Goal: Contribute content: Add original content to the website for others to see

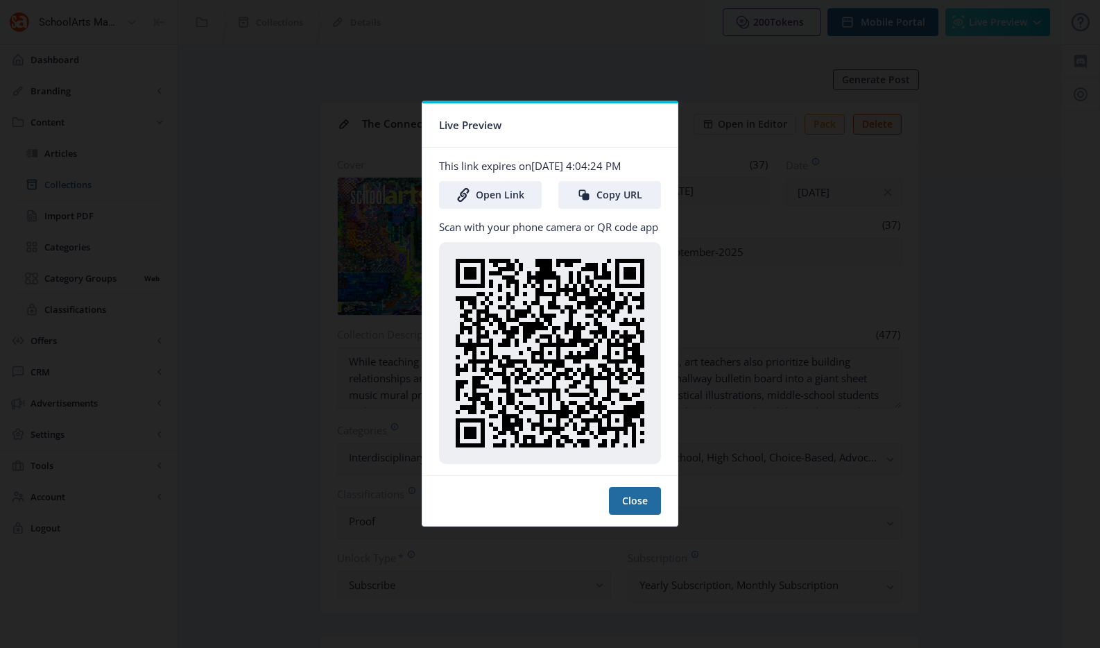
click at [726, 83] on div at bounding box center [550, 324] width 1100 height 648
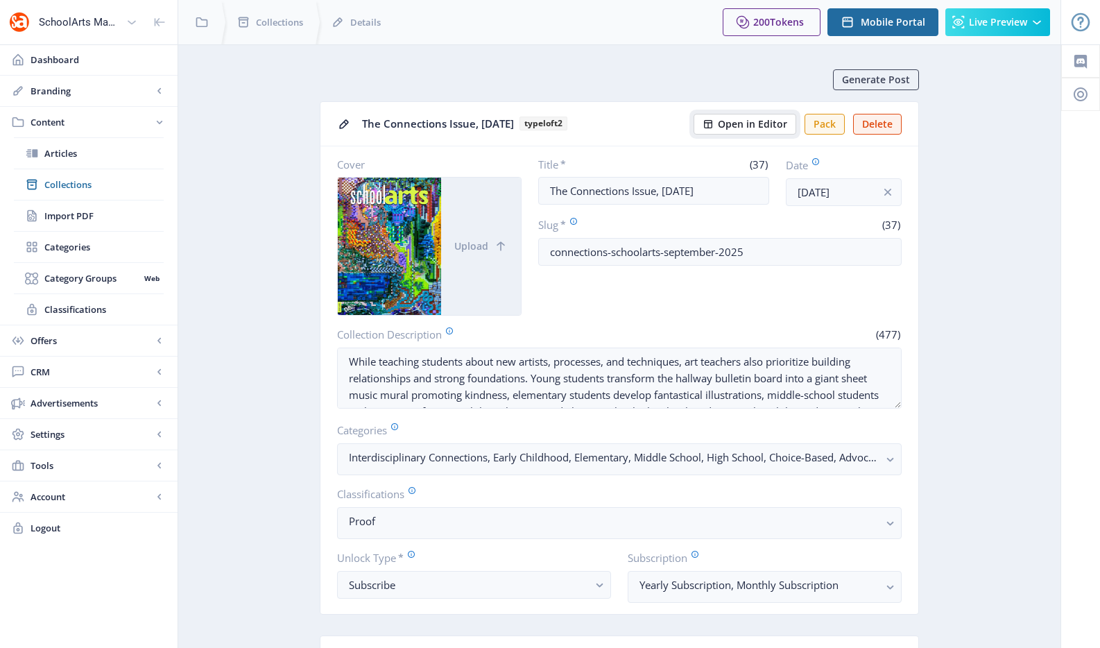
click at [775, 121] on span "Open in Editor" at bounding box center [752, 124] width 69 height 11
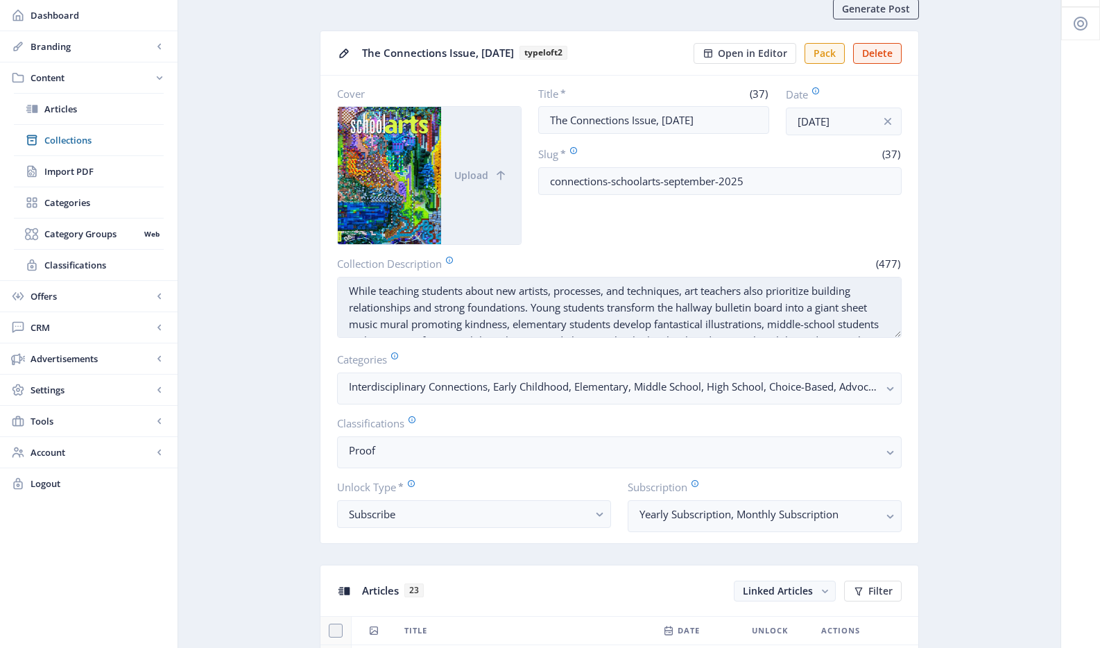
click at [781, 319] on textarea "While teaching students about new artists, processes, and techniques, art teach…" at bounding box center [619, 307] width 564 height 61
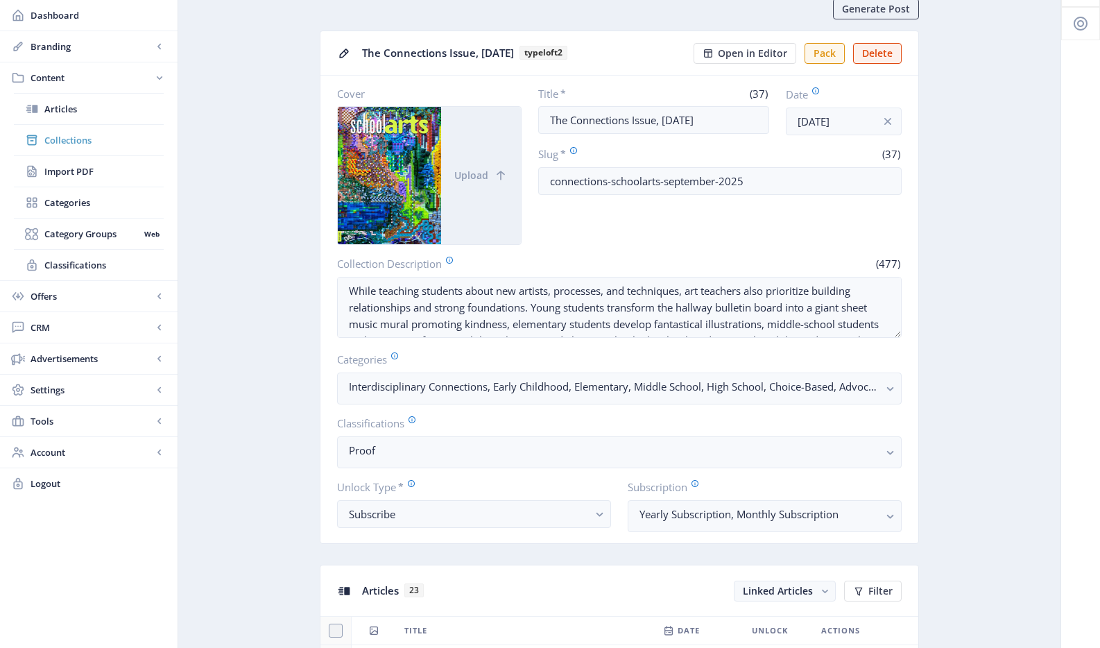
click at [107, 128] on link "Collections" at bounding box center [89, 140] width 150 height 31
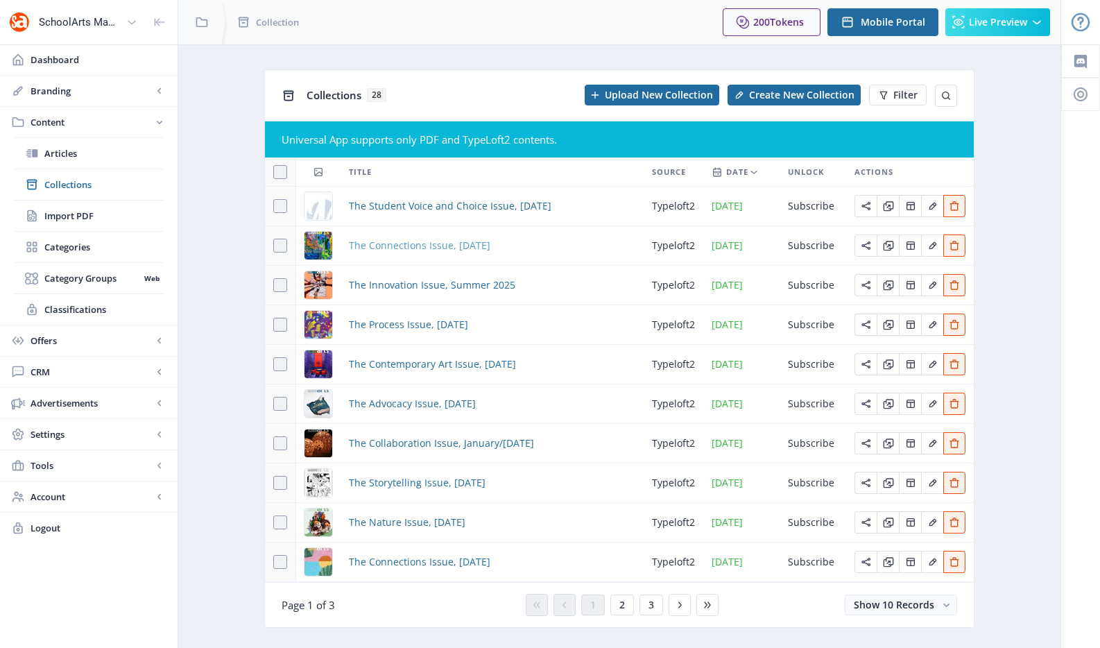
click at [405, 250] on span "The Connections Issue, [DATE]" at bounding box center [419, 245] width 141 height 17
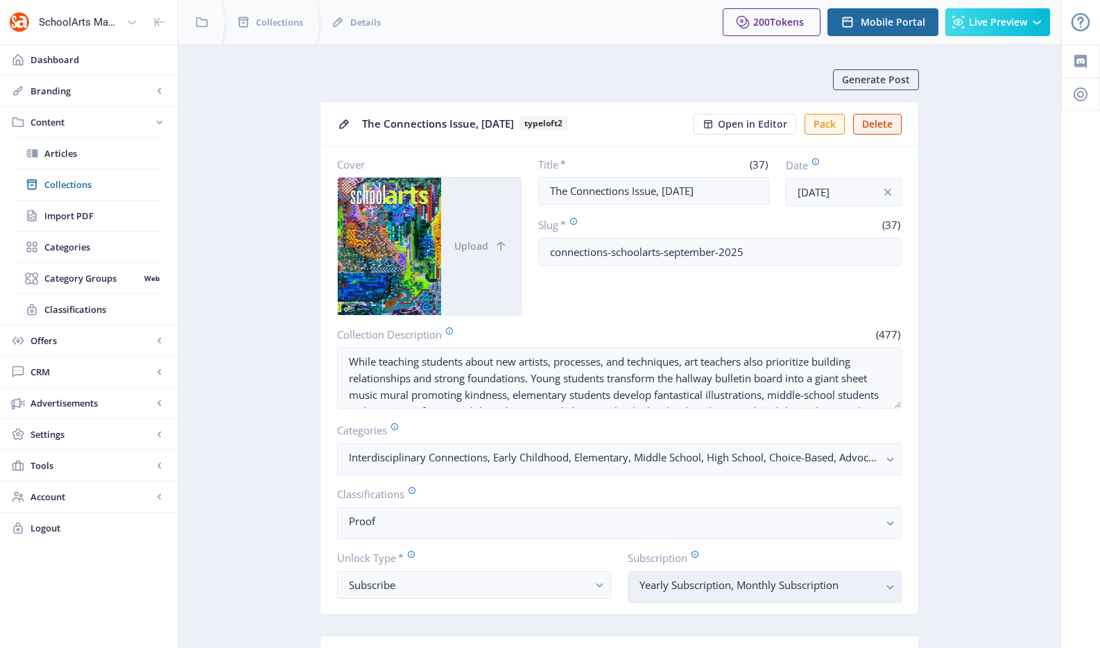
scroll to position [374, 0]
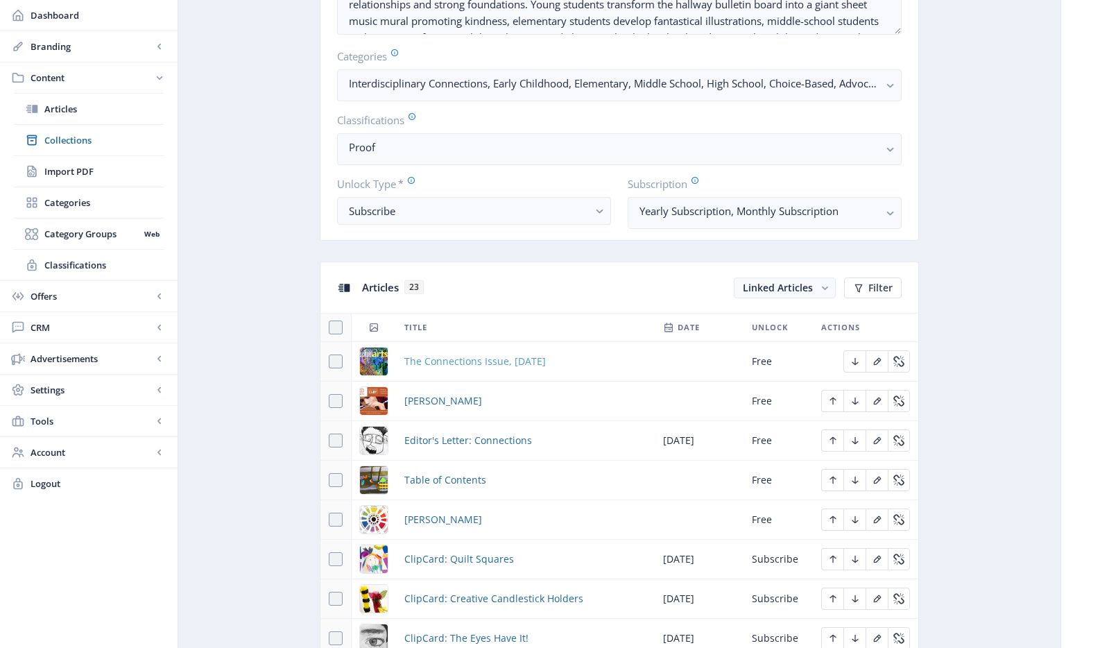
click at [534, 361] on span "The Connections Issue, [DATE]" at bounding box center [474, 361] width 141 height 17
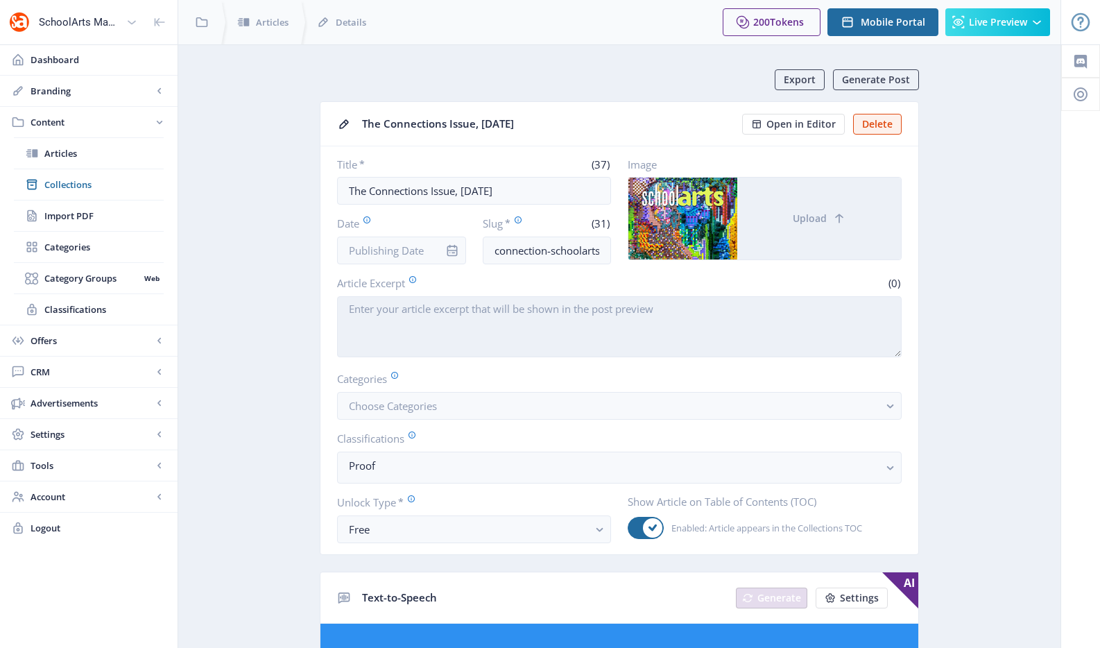
click at [506, 308] on textarea "Article Excerpt" at bounding box center [619, 326] width 564 height 61
paste textarea "While teaching students about new artists, processes, and techniques, art teach…"
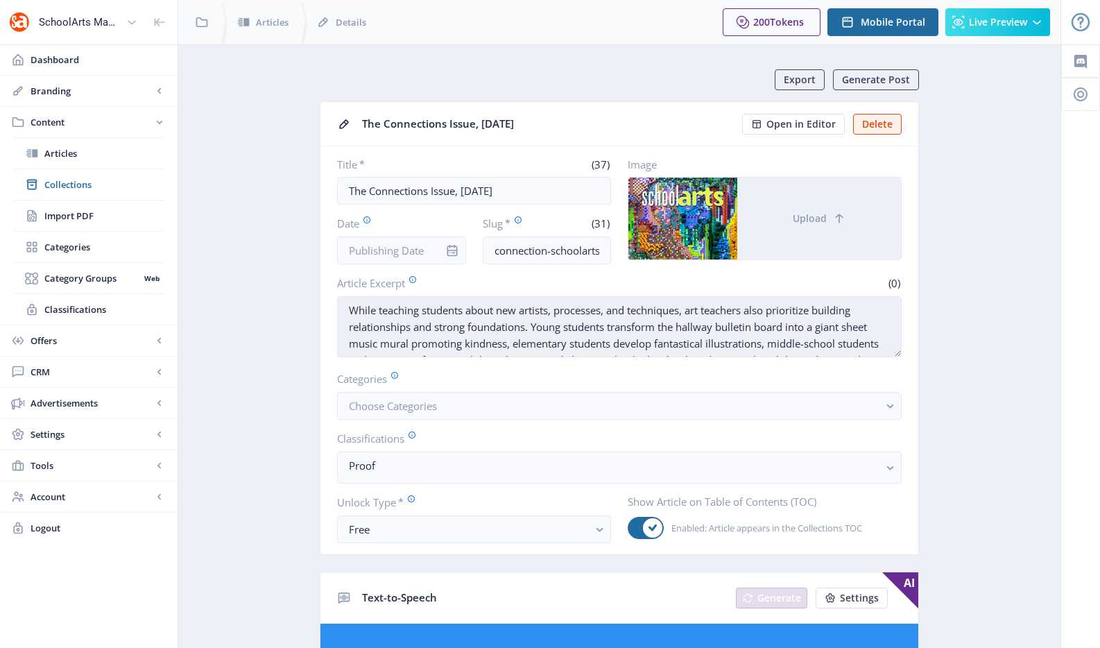
scroll to position [27, 0]
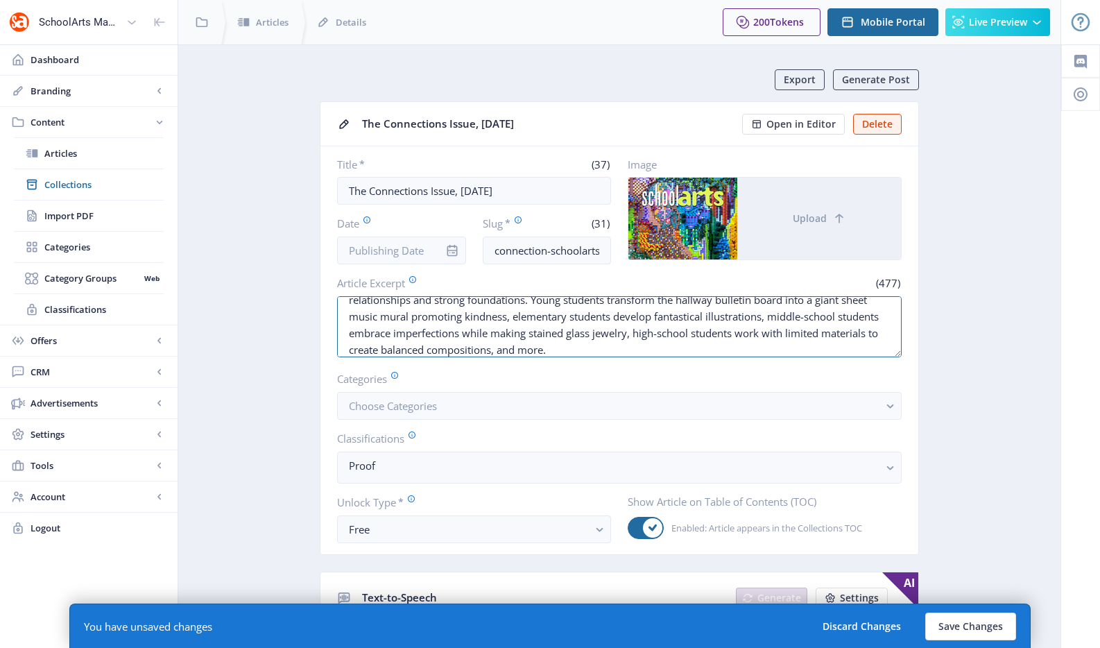
type textarea "While teaching students about new artists, processes, and techniques, art teach…"
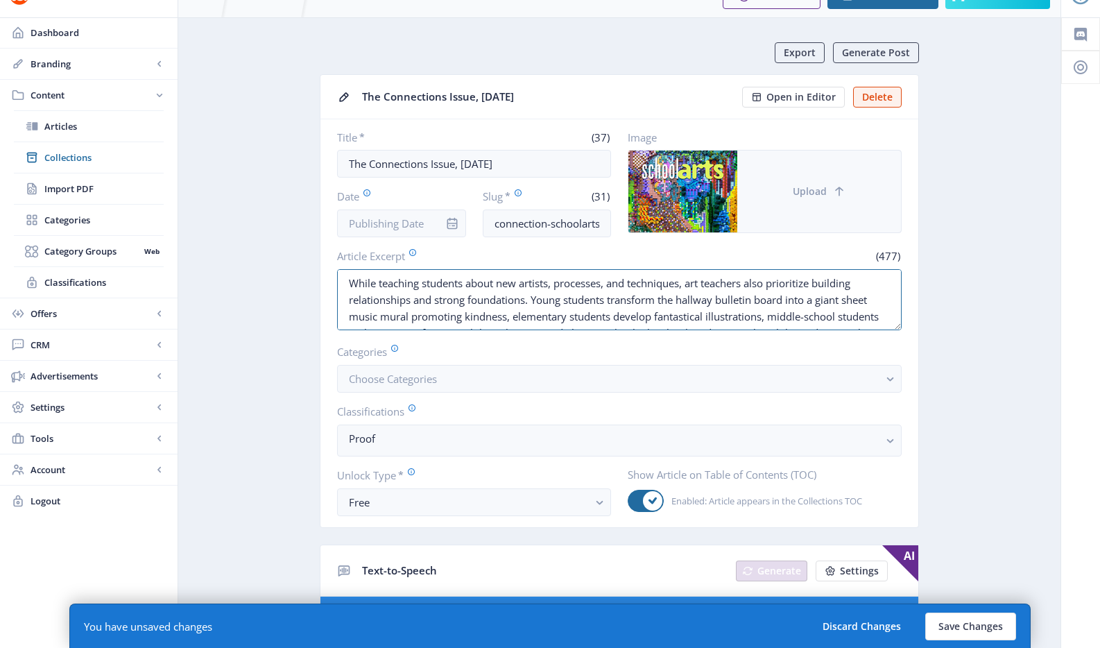
scroll to position [10, 0]
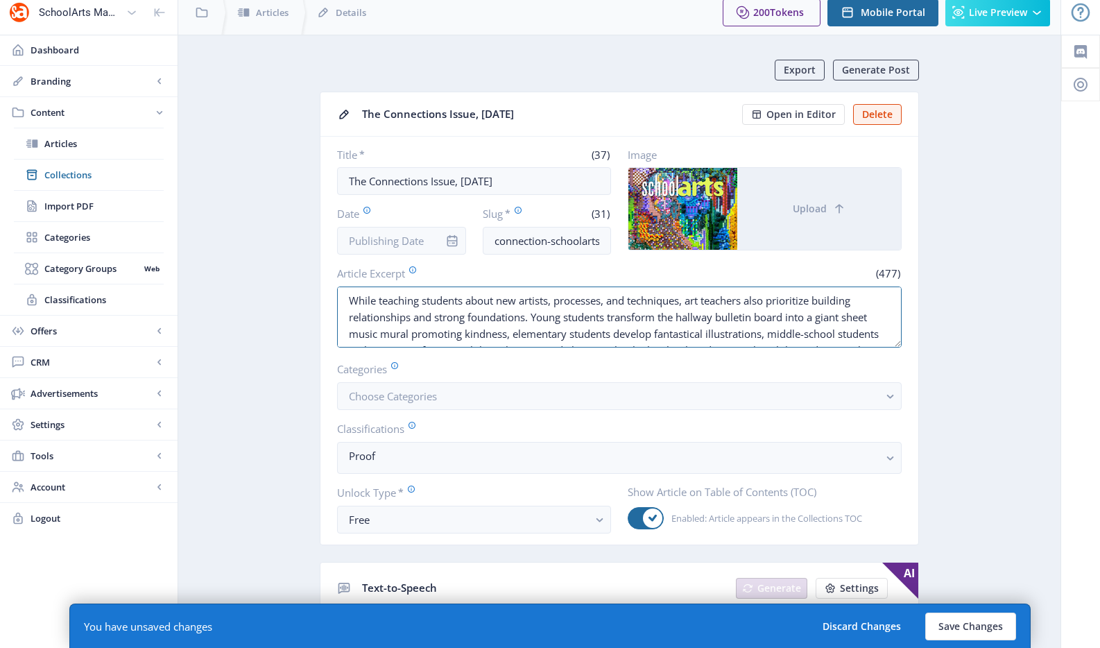
drag, startPoint x: 866, startPoint y: 318, endPoint x: 274, endPoint y: 302, distance: 592.3
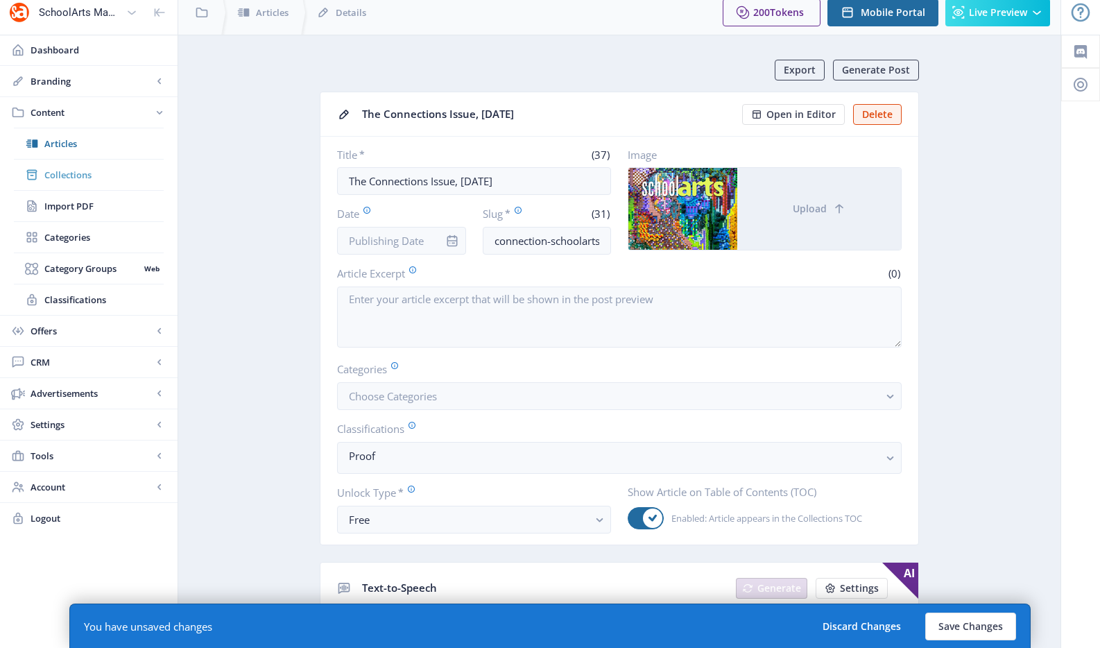
click at [87, 180] on span "Collections" at bounding box center [103, 175] width 119 height 14
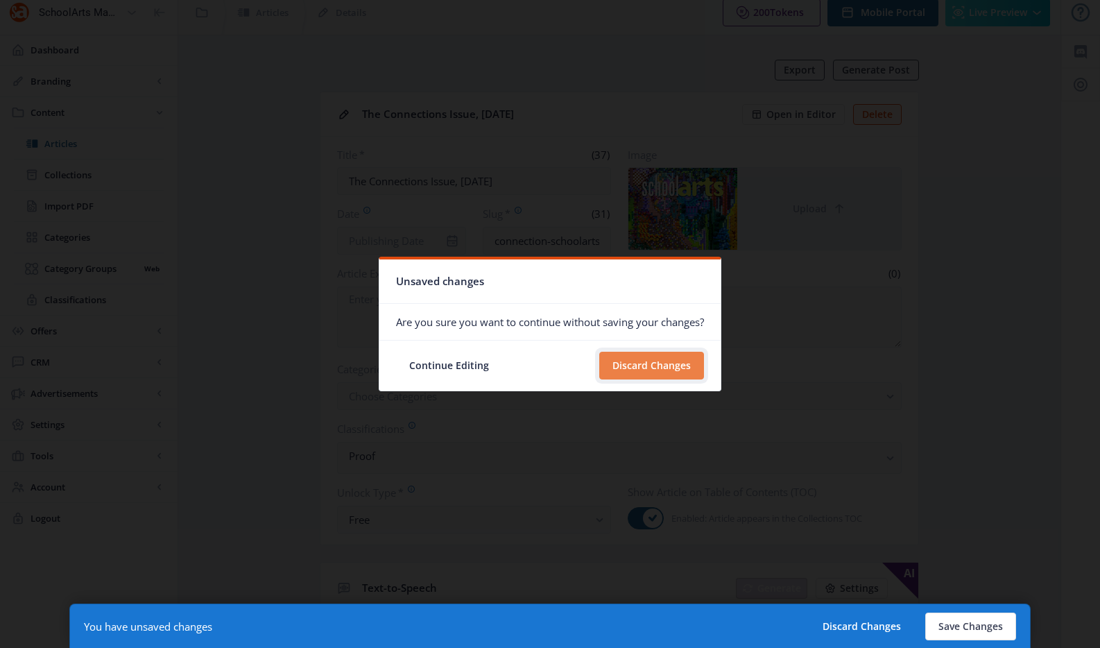
click at [631, 365] on button "Discard Changes" at bounding box center [651, 366] width 105 height 28
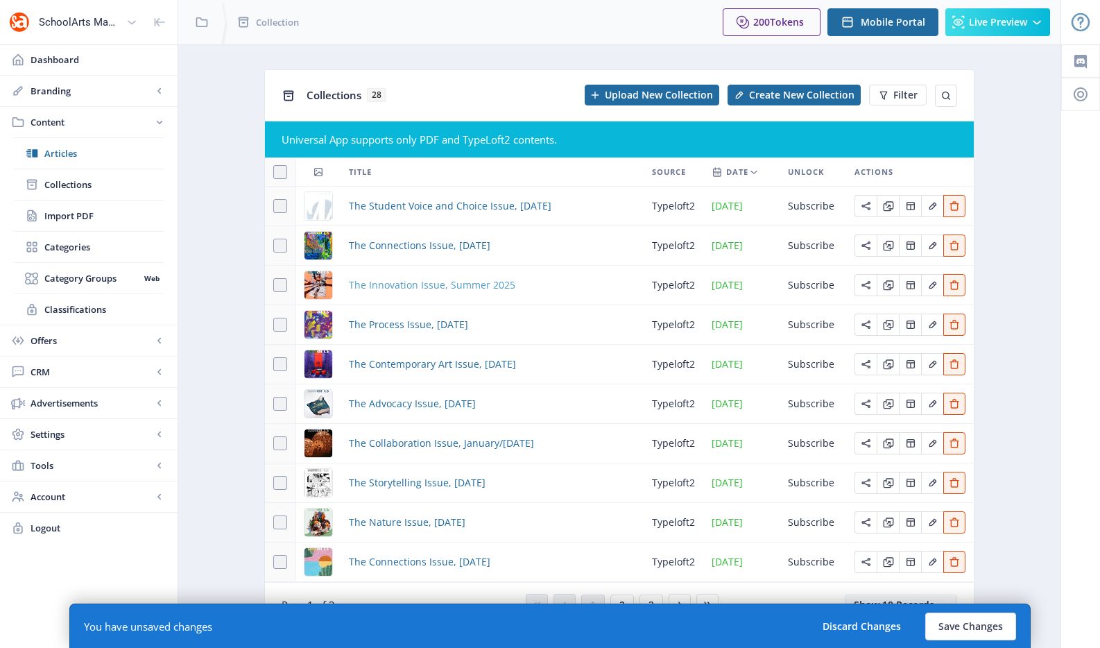
click at [438, 277] on span "The Innovation Issue, Summer 2025" at bounding box center [432, 285] width 166 height 17
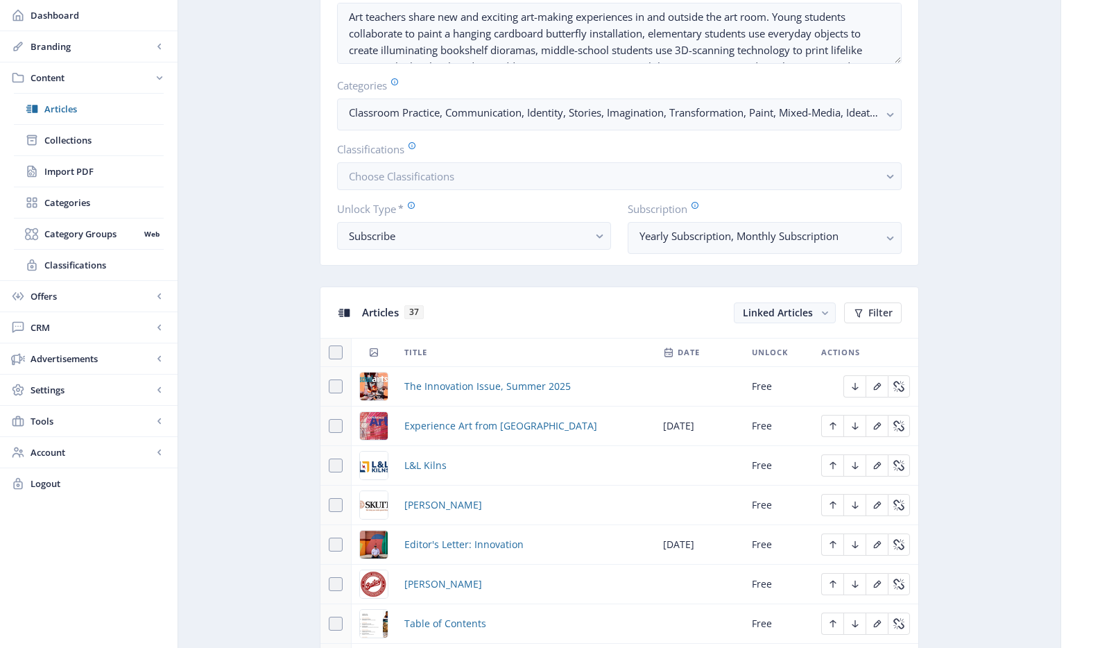
scroll to position [416, 0]
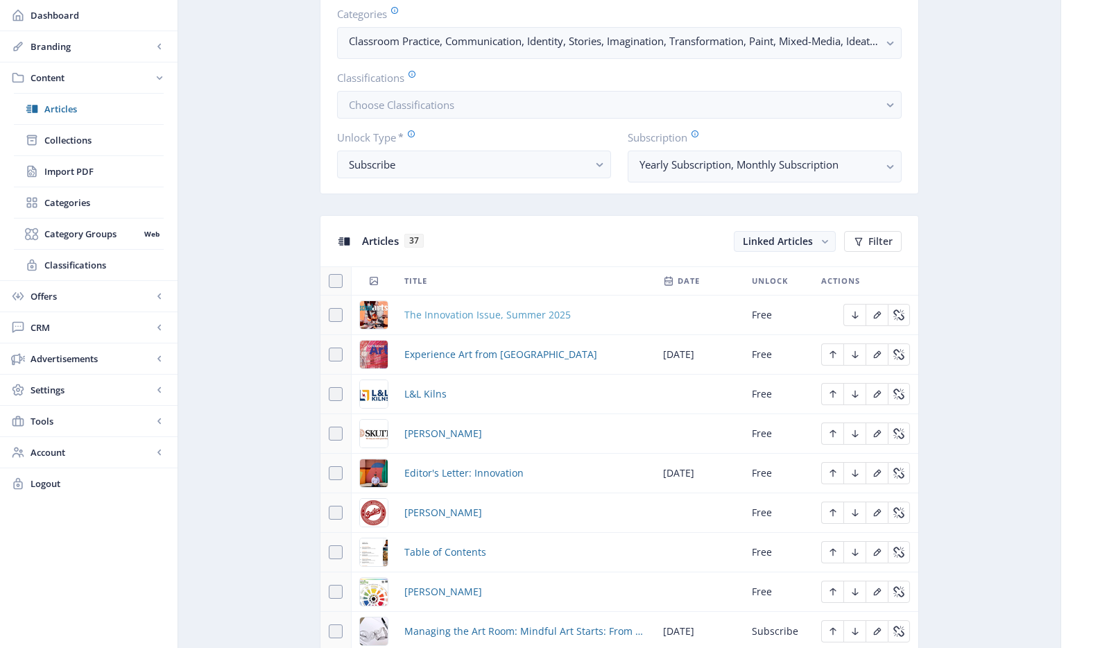
click at [502, 315] on span "The Innovation Issue, Summer 2025" at bounding box center [487, 314] width 166 height 17
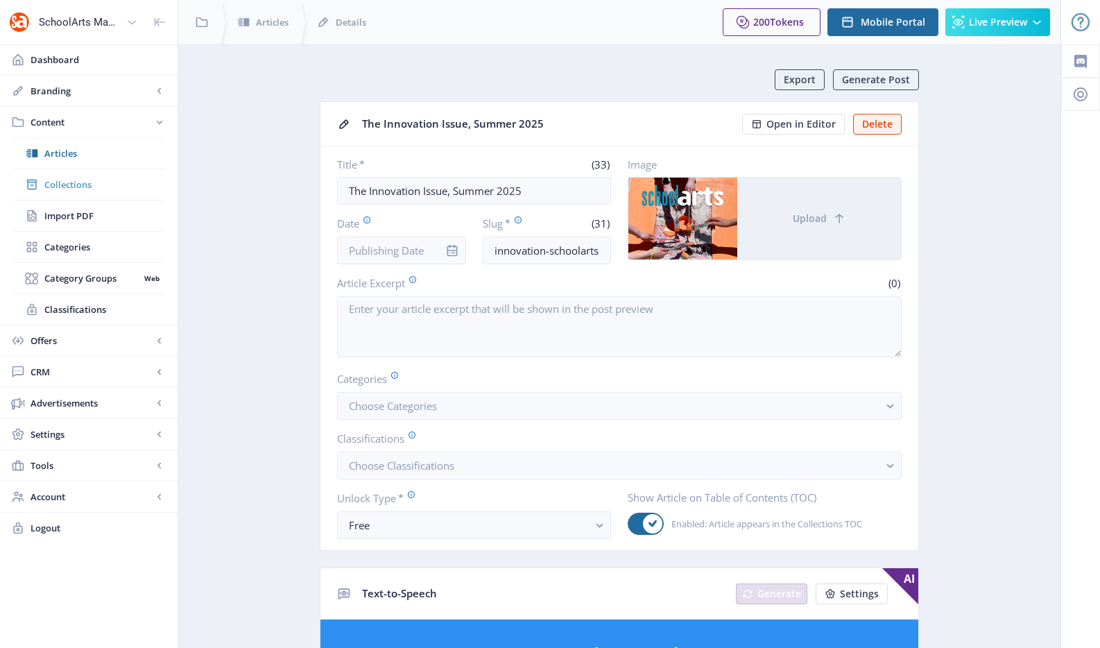
click at [69, 189] on span "Collections" at bounding box center [103, 185] width 119 height 14
